Goal: Navigation & Orientation: Find specific page/section

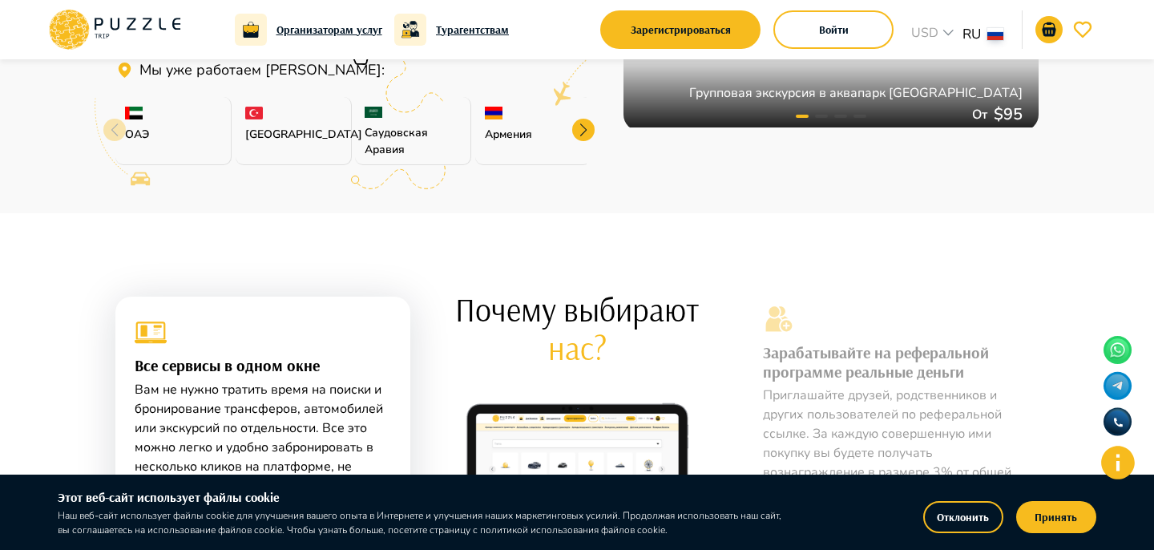
scroll to position [616, 0]
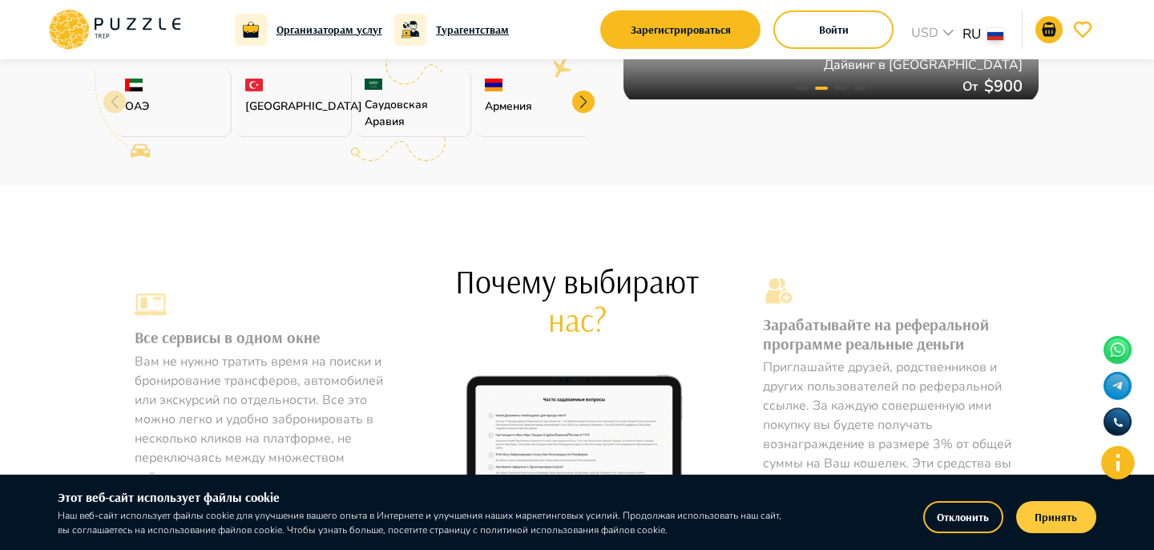
click at [1058, 502] on button "Принять" at bounding box center [1056, 517] width 80 height 32
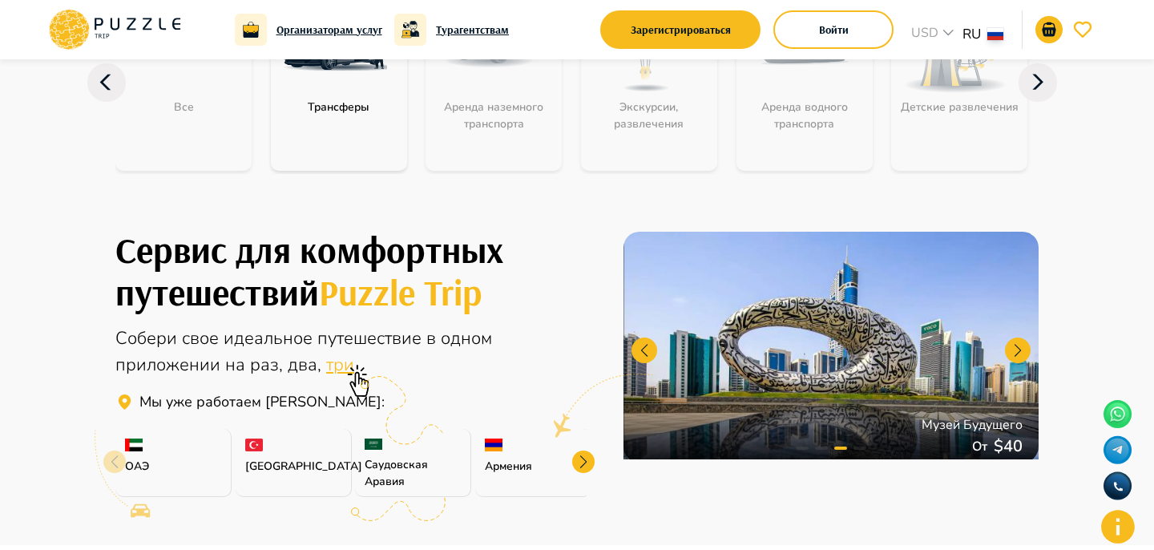
scroll to position [0, 0]
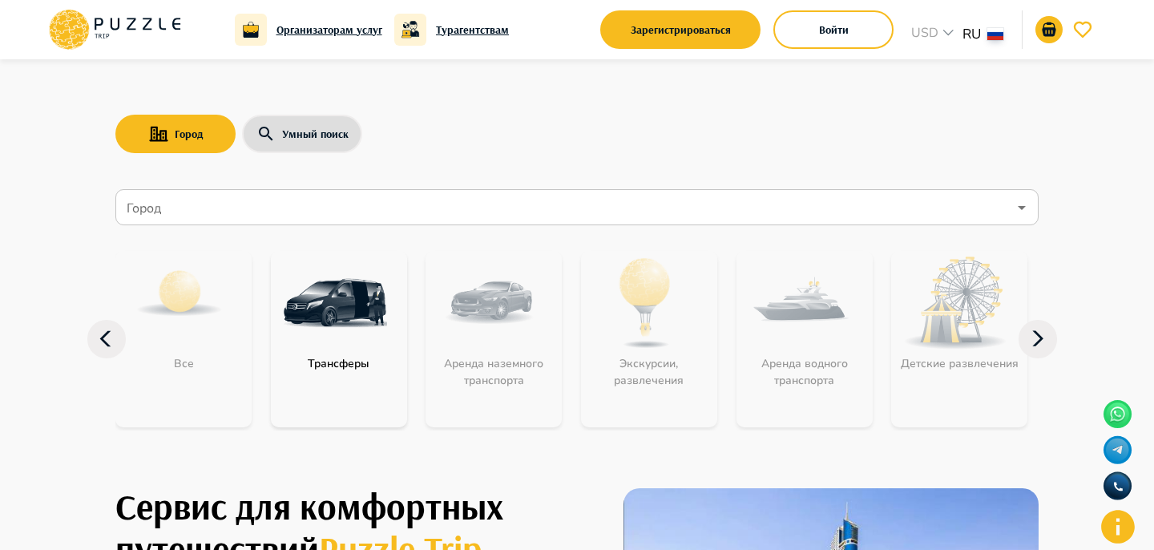
click at [421, 220] on input "Город" at bounding box center [565, 207] width 884 height 30
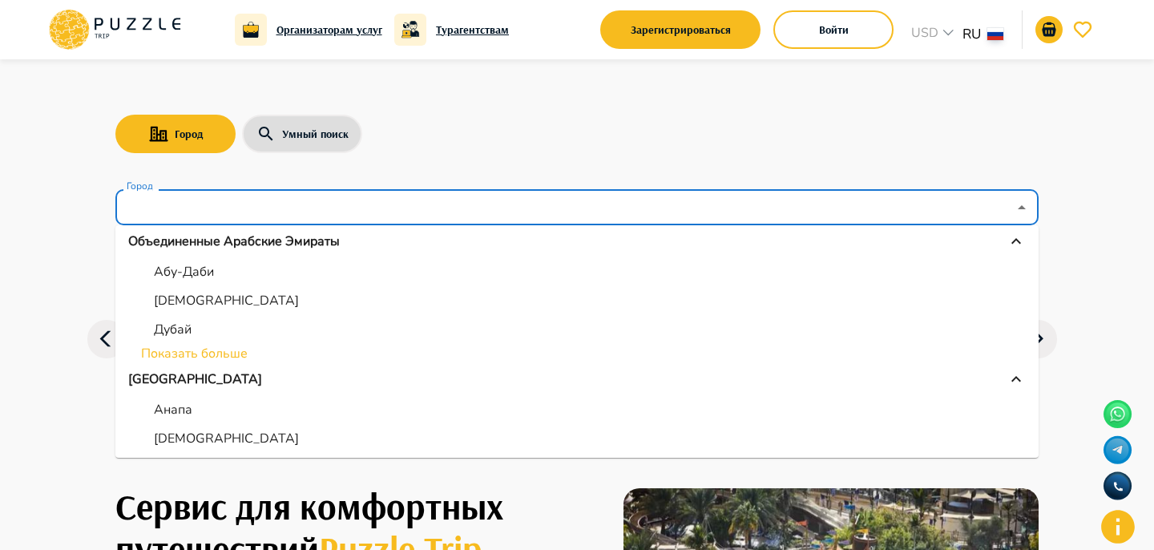
scroll to position [193, 0]
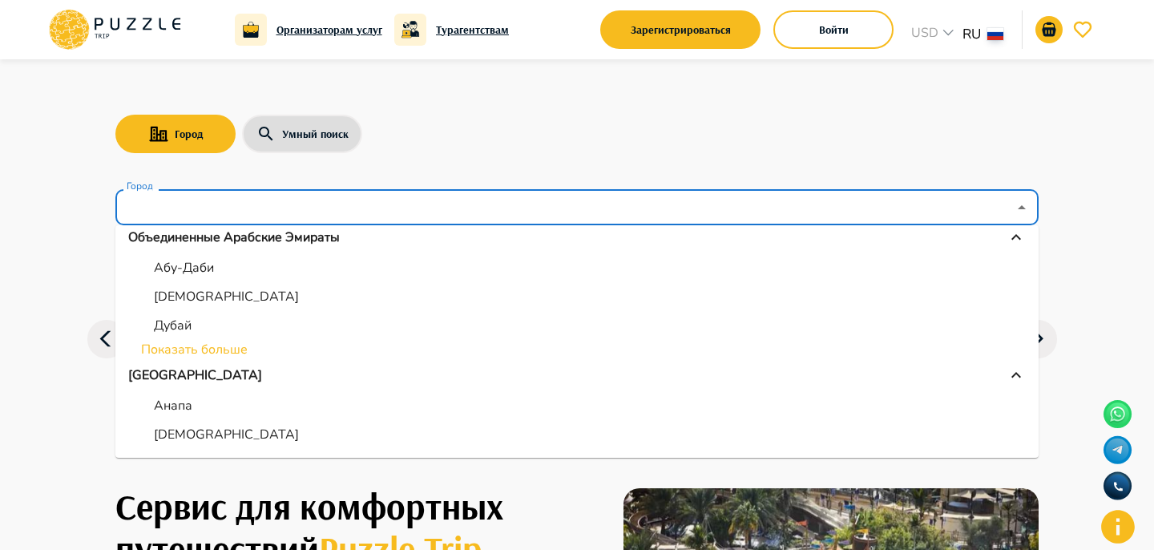
click at [864, 183] on nav "Город Город Все Все Армения Ереван Мальдивы Мале Объединенные Арабские Эмираты …" at bounding box center [576, 318] width 923 height 270
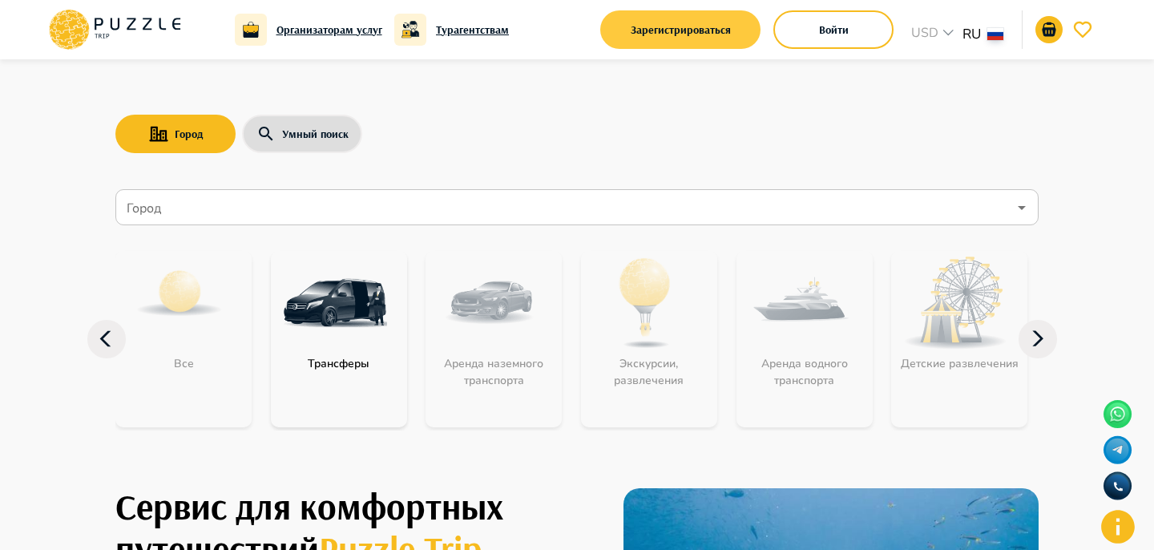
click at [735, 42] on button "Зарегистрироваться" at bounding box center [680, 29] width 160 height 38
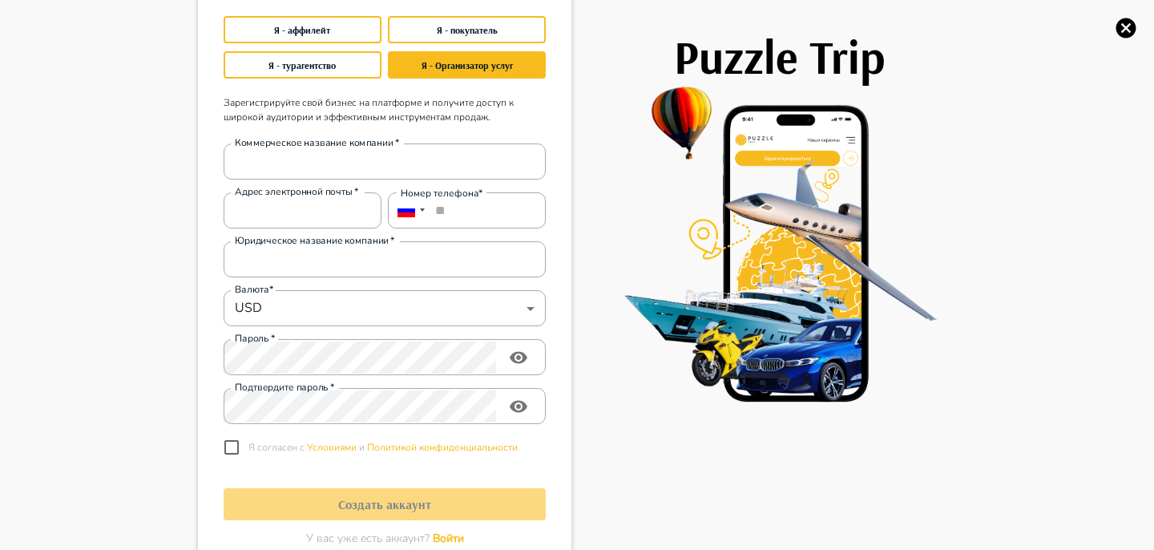
scroll to position [118, 0]
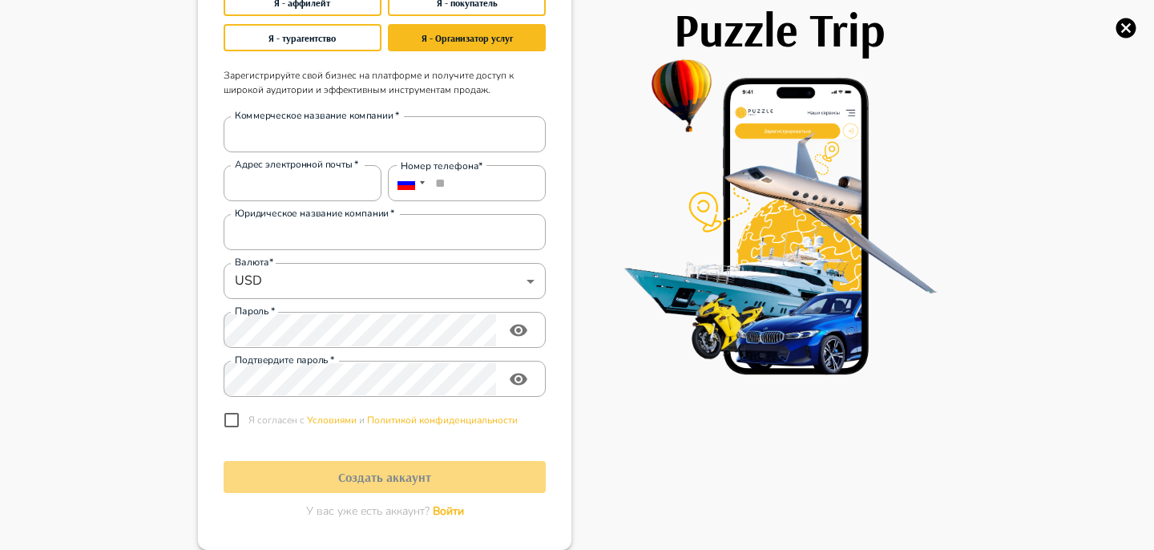
click at [437, 509] on span "Войти" at bounding box center [448, 510] width 31 height 15
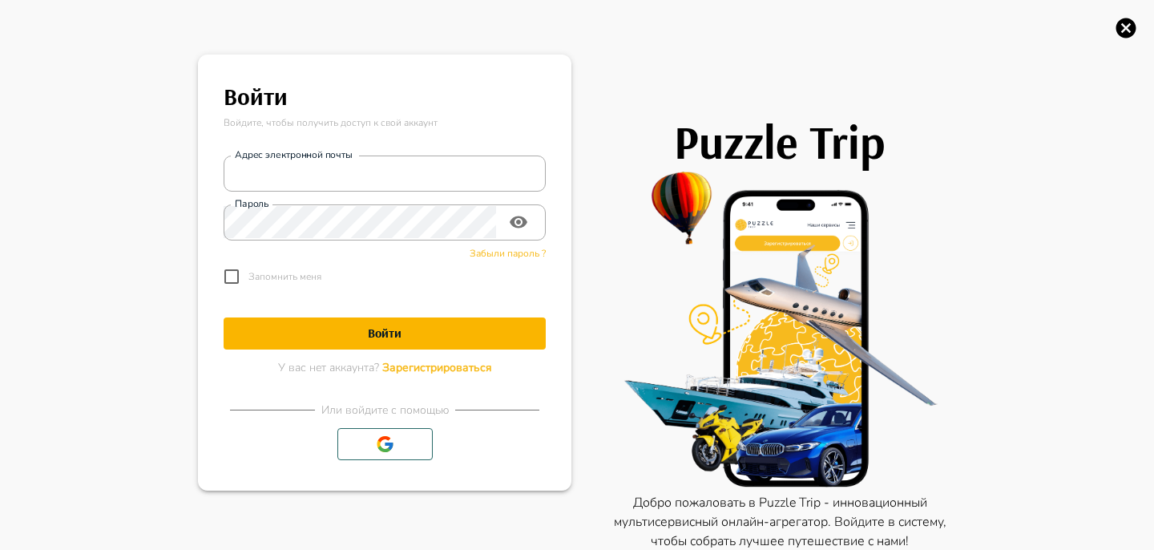
click at [501, 260] on div "Запомнить меня" at bounding box center [385, 277] width 322 height 34
click at [502, 257] on span "Забыли пароль ?" at bounding box center [507, 253] width 76 height 13
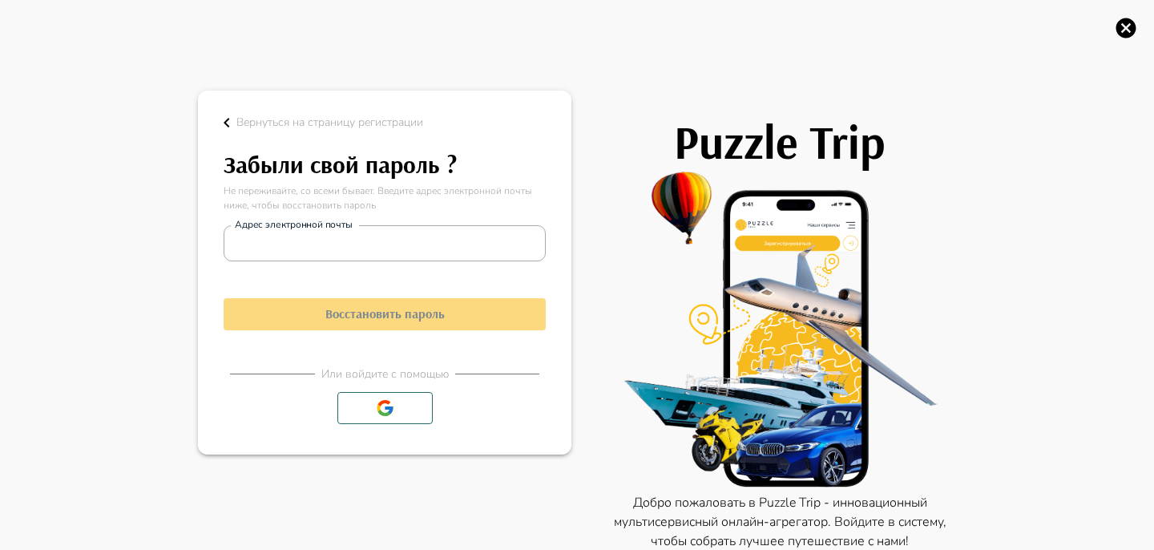
click at [292, 126] on p "Вернуться на страницу регистрации" at bounding box center [329, 122] width 187 height 17
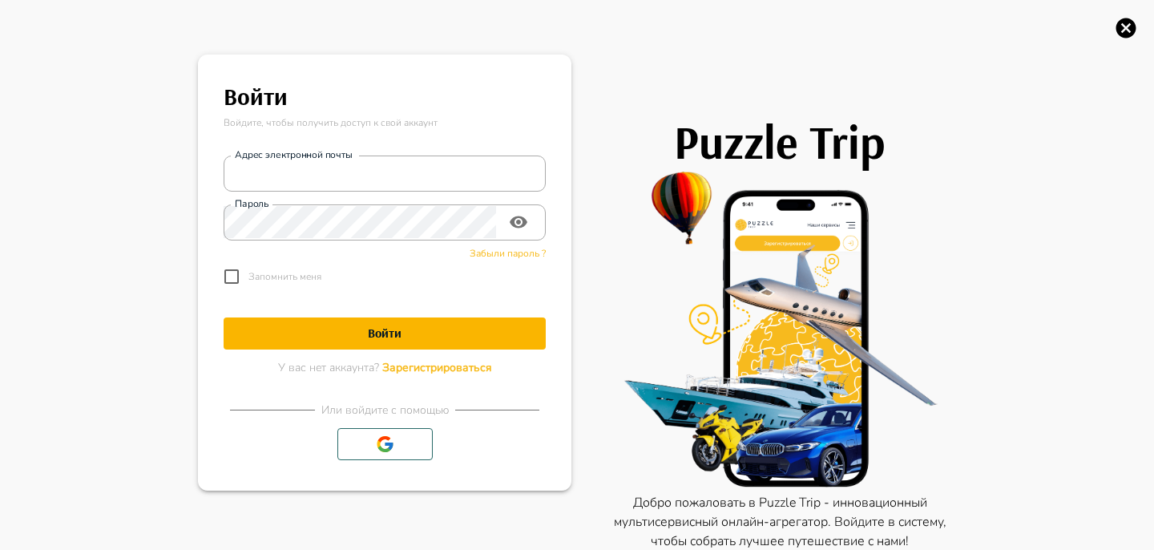
scroll to position [0, 0]
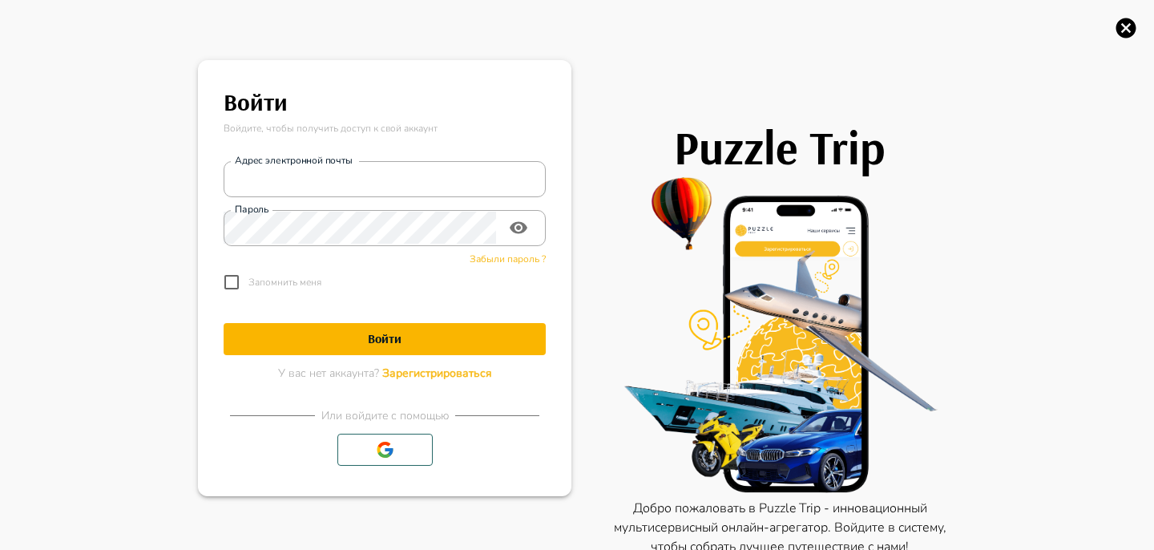
click at [1122, 38] on icon "button" at bounding box center [1126, 28] width 24 height 24
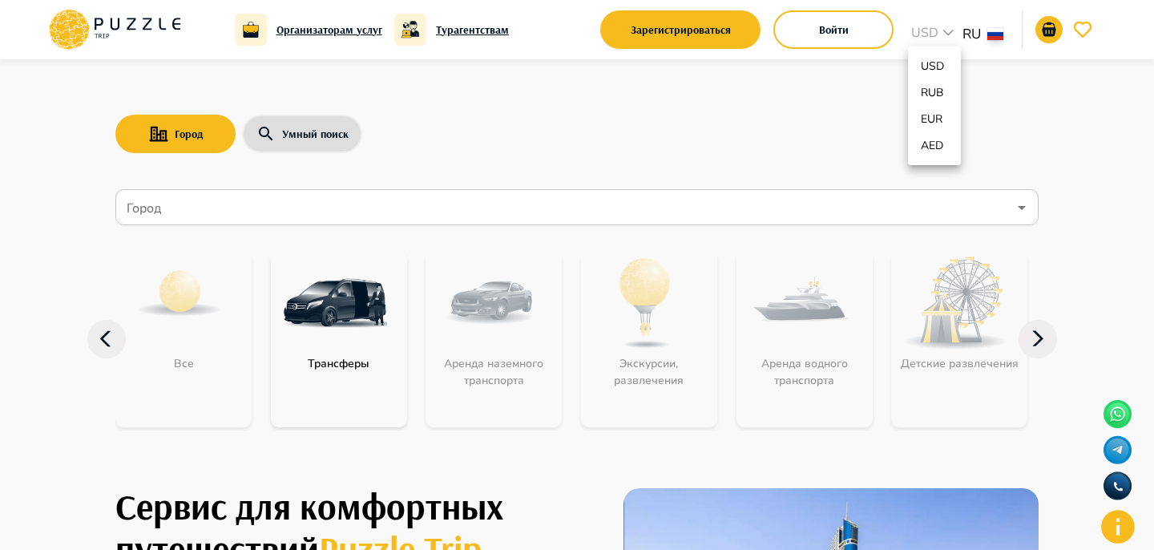
click at [944, 37] on div at bounding box center [577, 275] width 1154 height 550
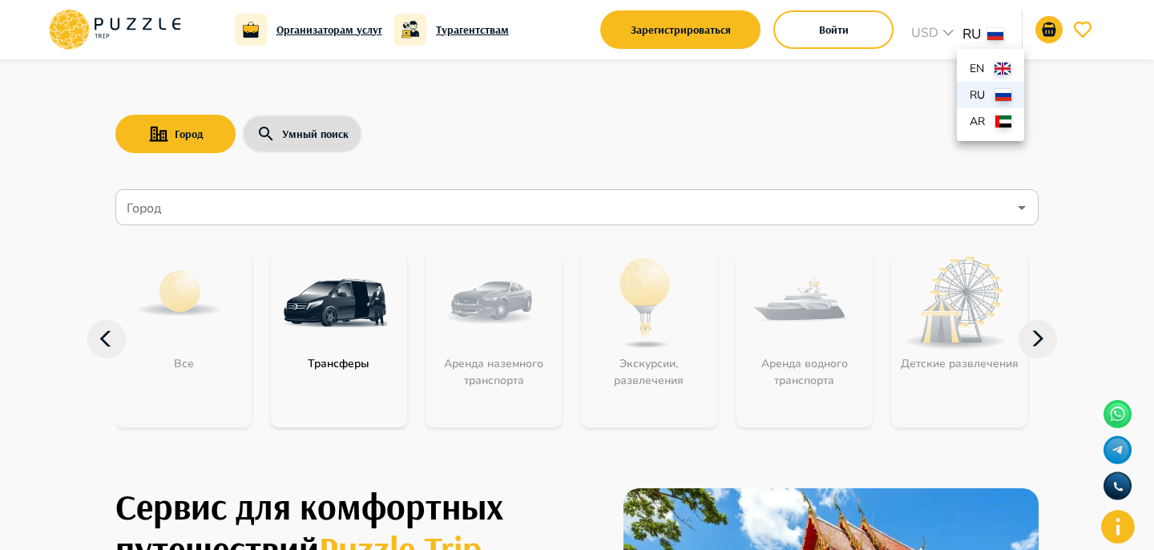
click at [1062, 71] on div at bounding box center [577, 275] width 1154 height 550
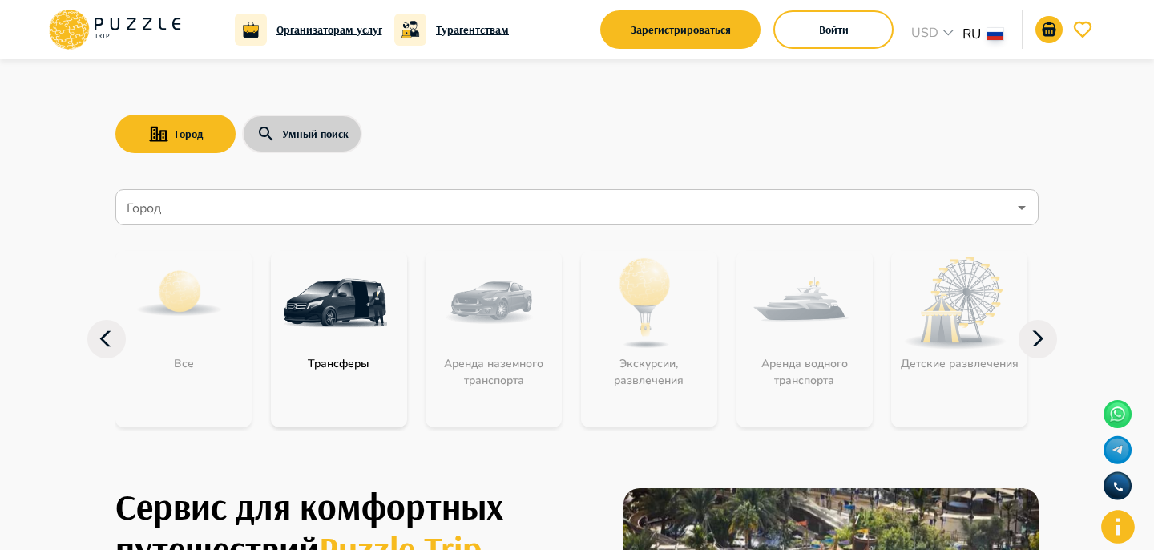
click at [256, 132] on icon "button" at bounding box center [265, 133] width 19 height 19
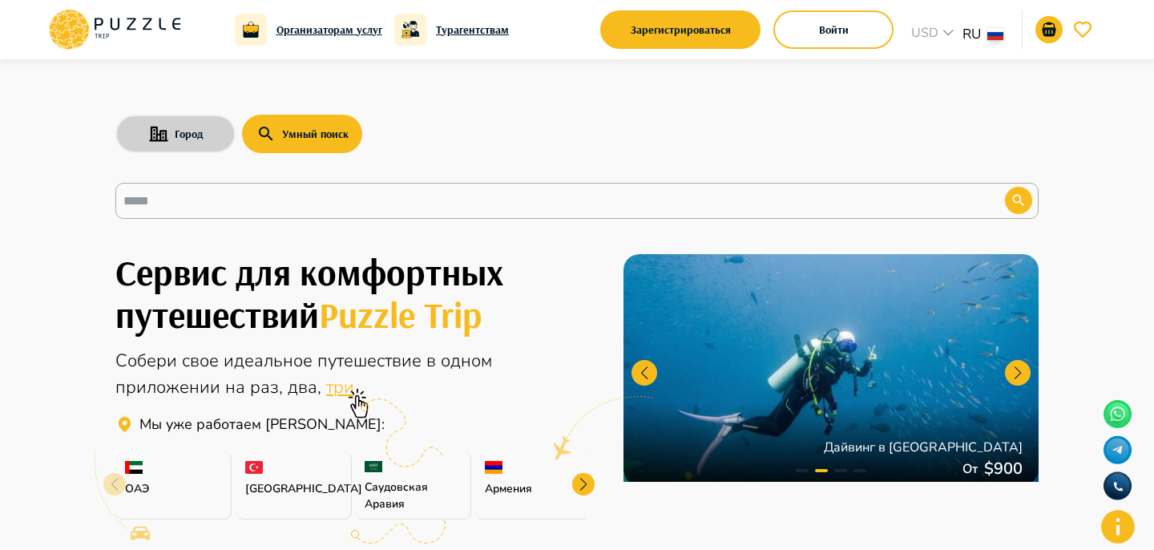
click at [195, 134] on button "Город" at bounding box center [175, 134] width 120 height 38
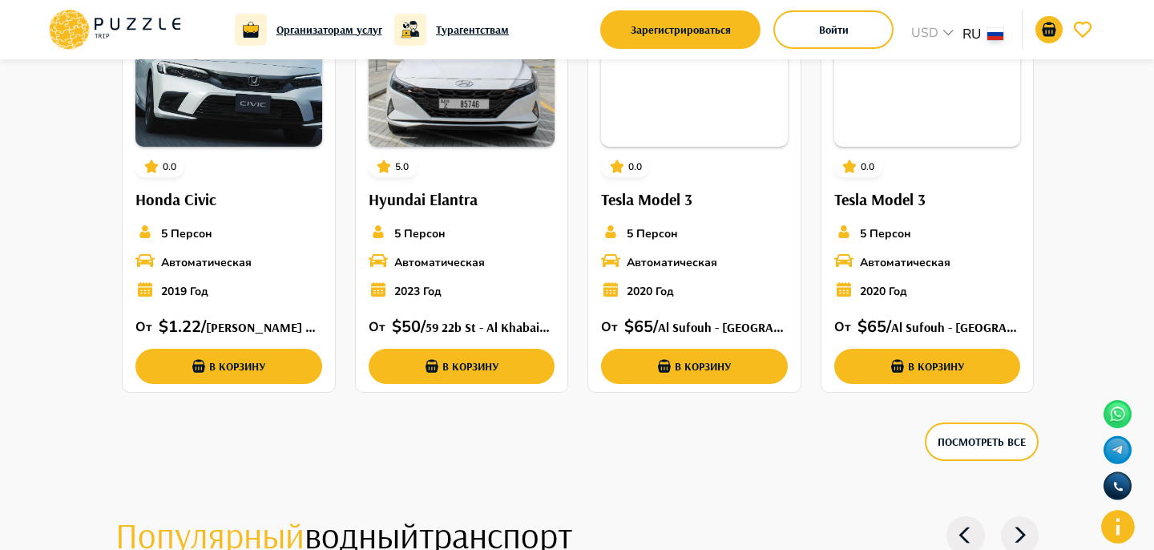
scroll to position [1960, 0]
